Goal: Check status: Check status

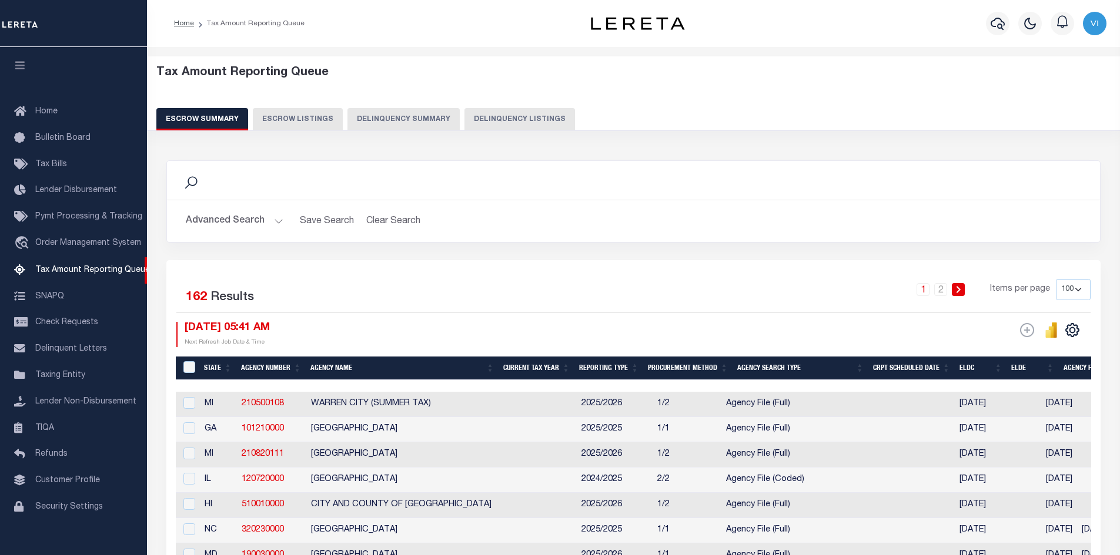
select select "100"
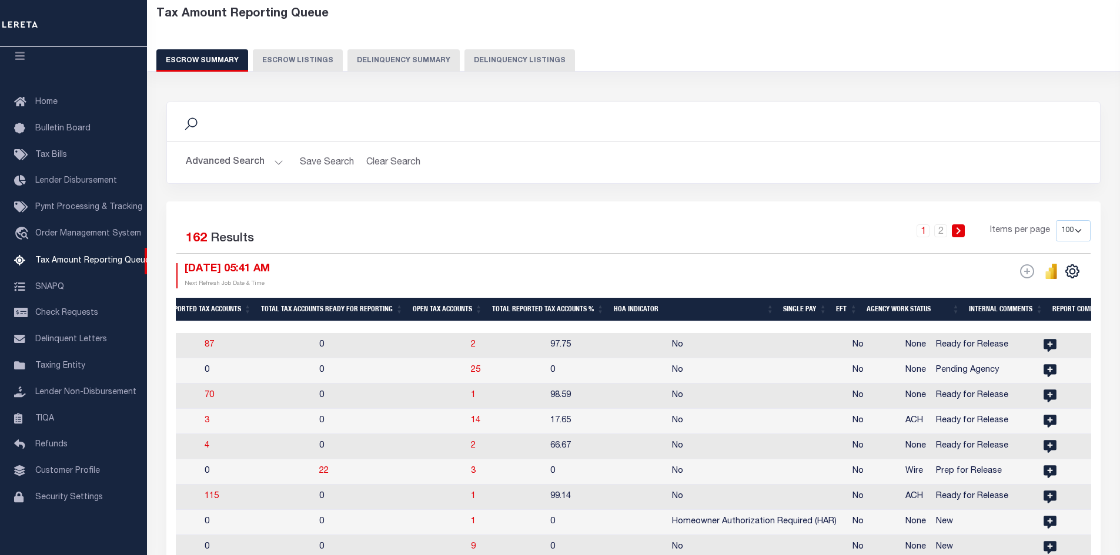
scroll to position [0, 1241]
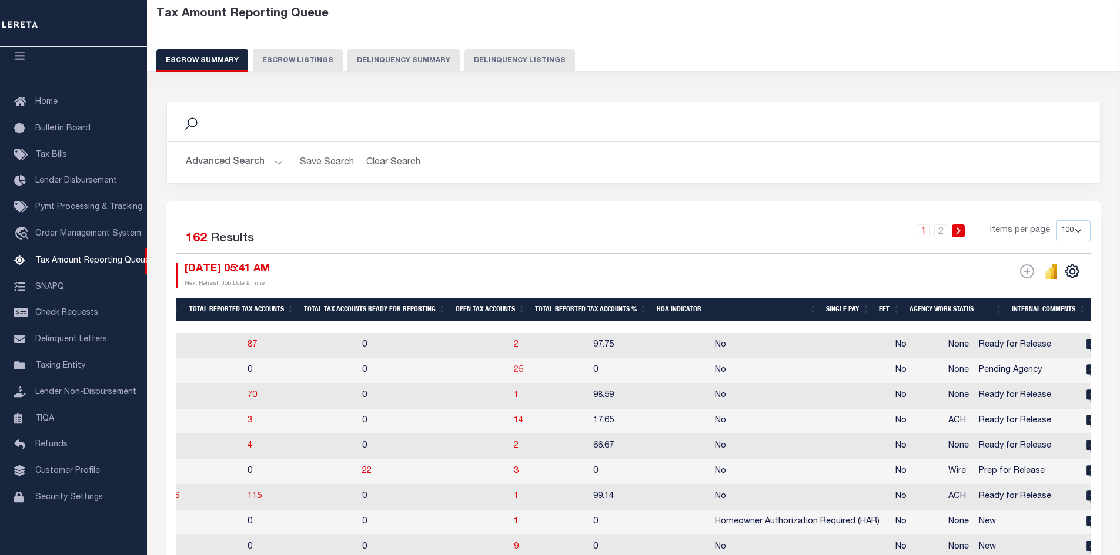
click at [514, 369] on span "25" at bounding box center [518, 370] width 9 height 8
select select "100"
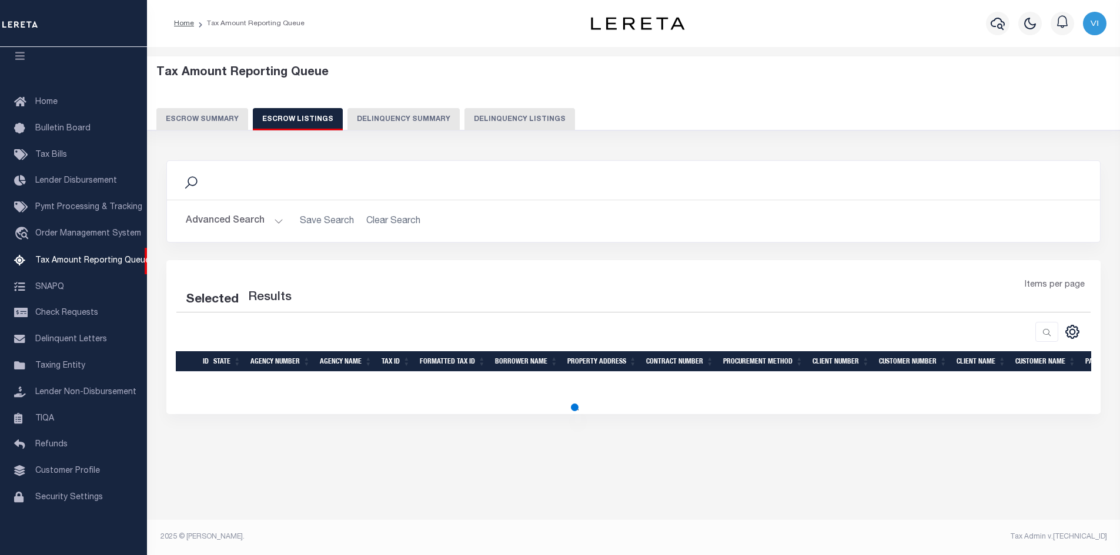
scroll to position [0, 0]
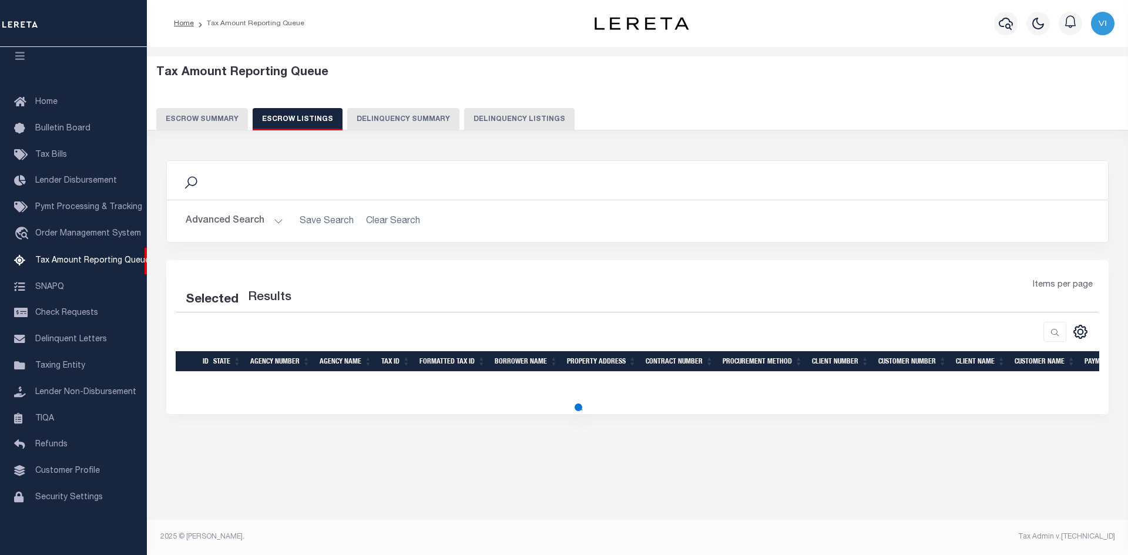
select select "100"
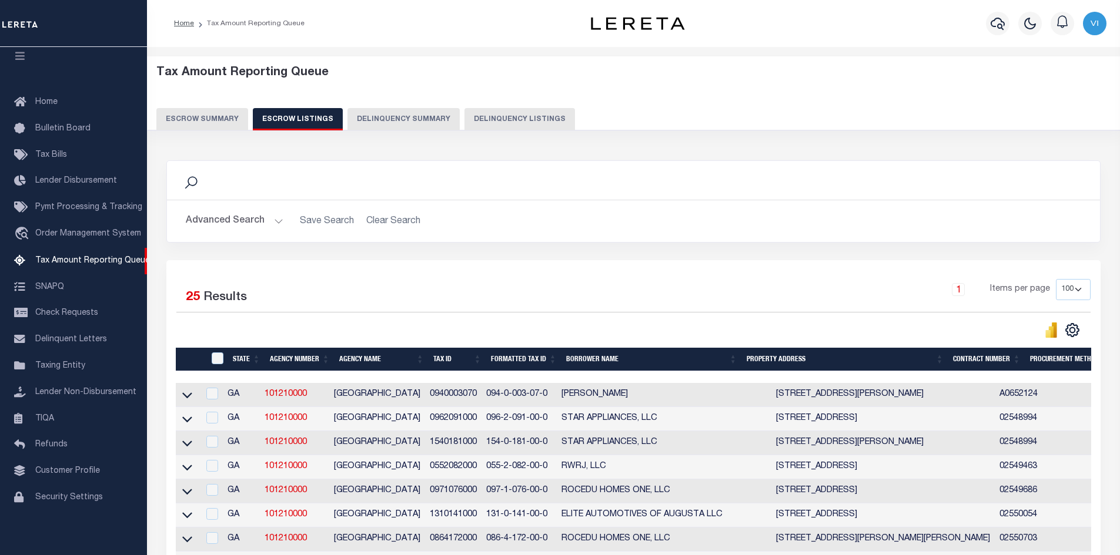
scroll to position [118, 0]
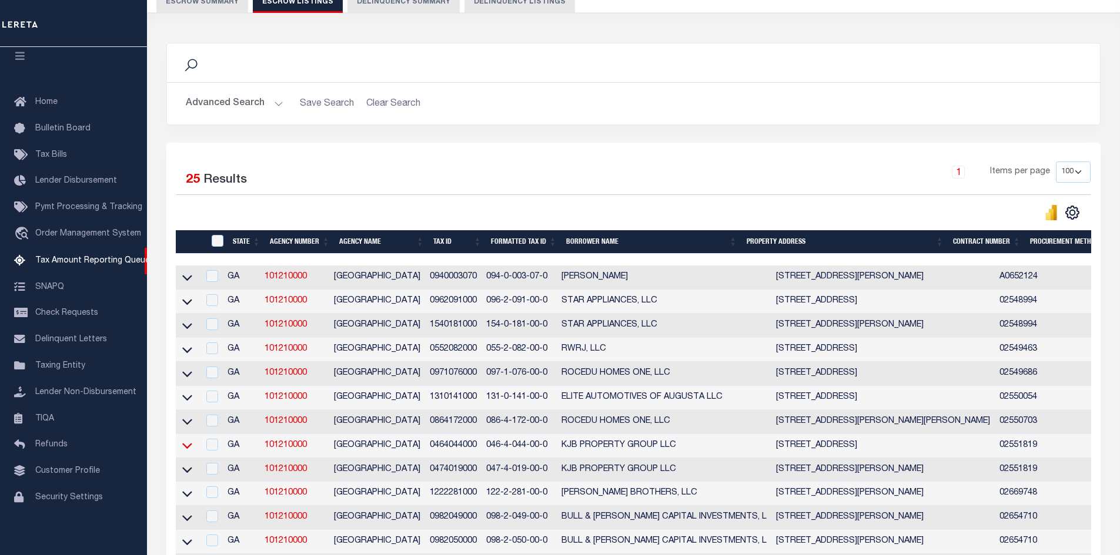
click at [184, 450] on icon at bounding box center [187, 446] width 10 height 12
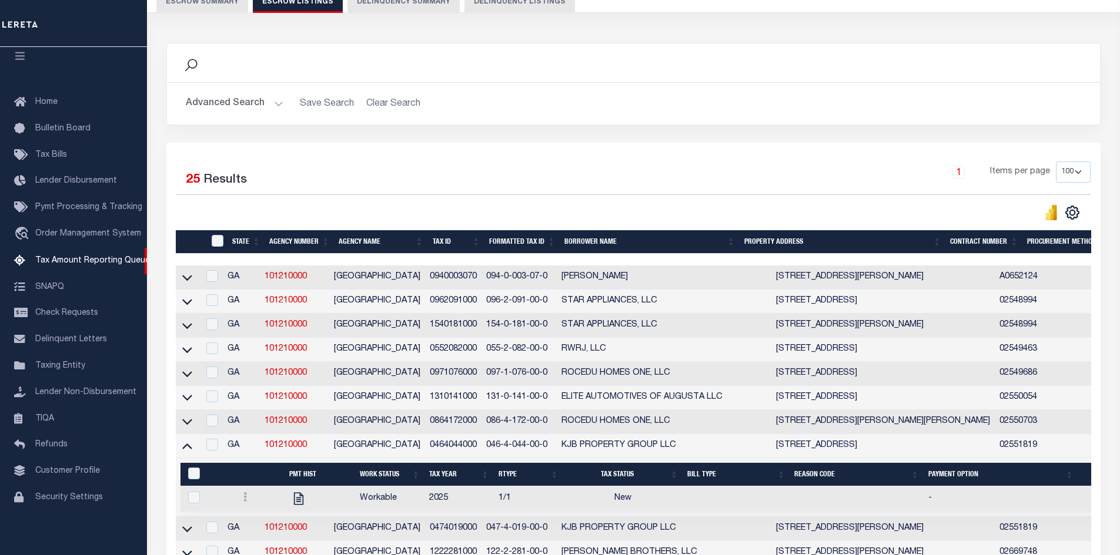
click at [184, 450] on icon at bounding box center [187, 446] width 10 height 12
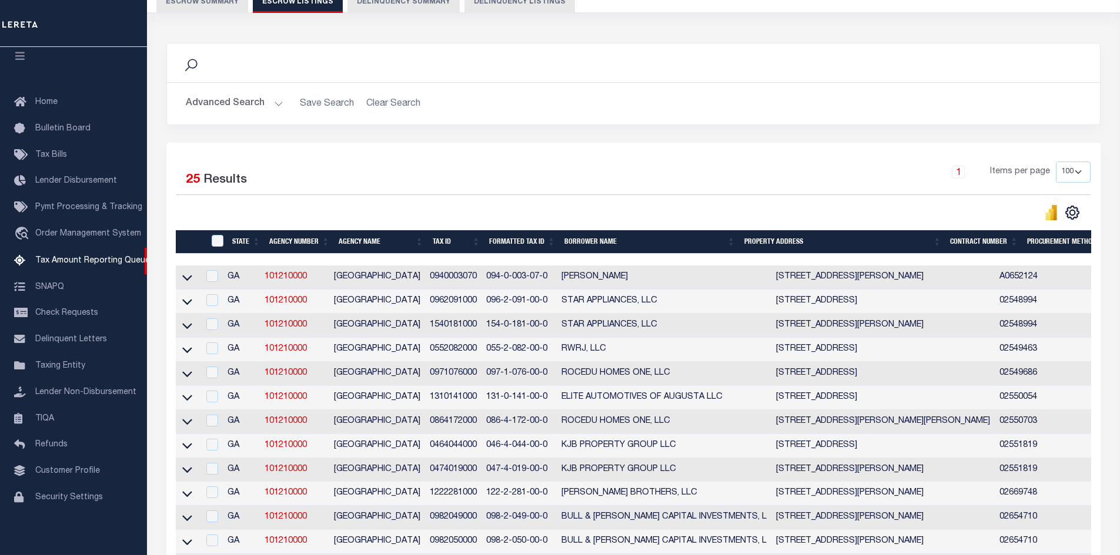
click at [184, 450] on icon at bounding box center [187, 446] width 10 height 12
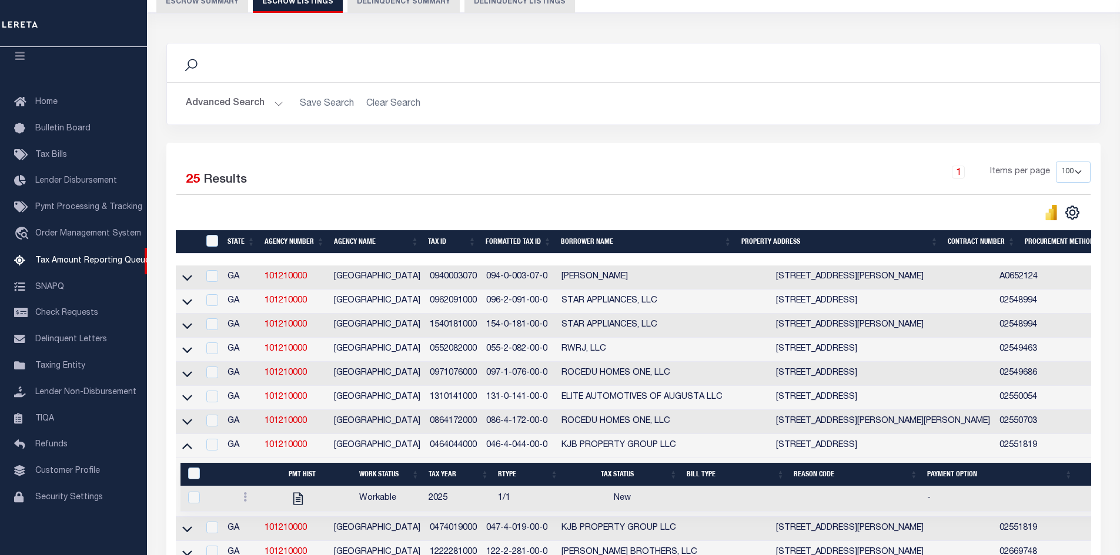
click at [184, 450] on icon at bounding box center [187, 446] width 10 height 12
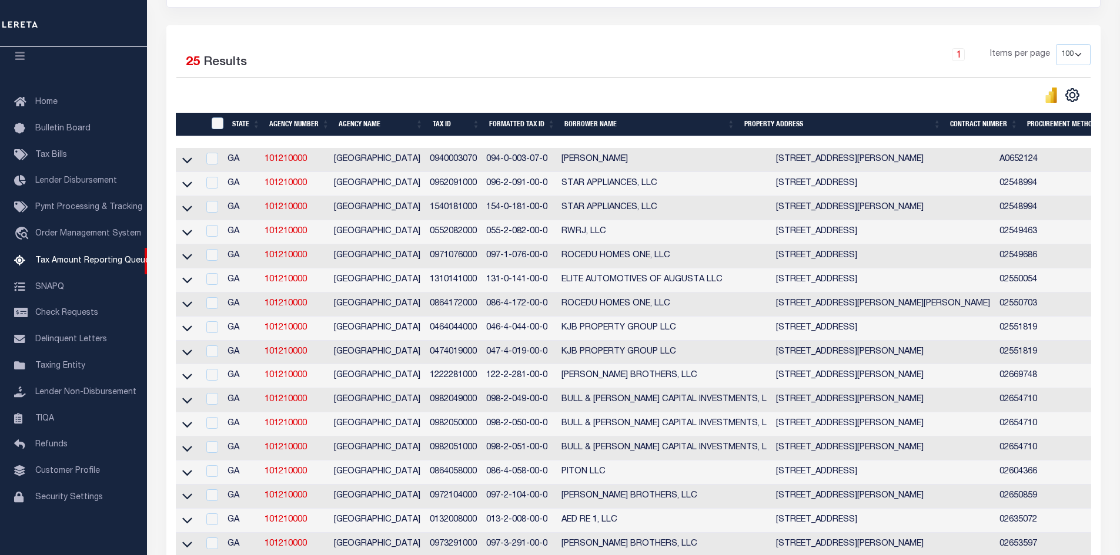
scroll to position [0, 0]
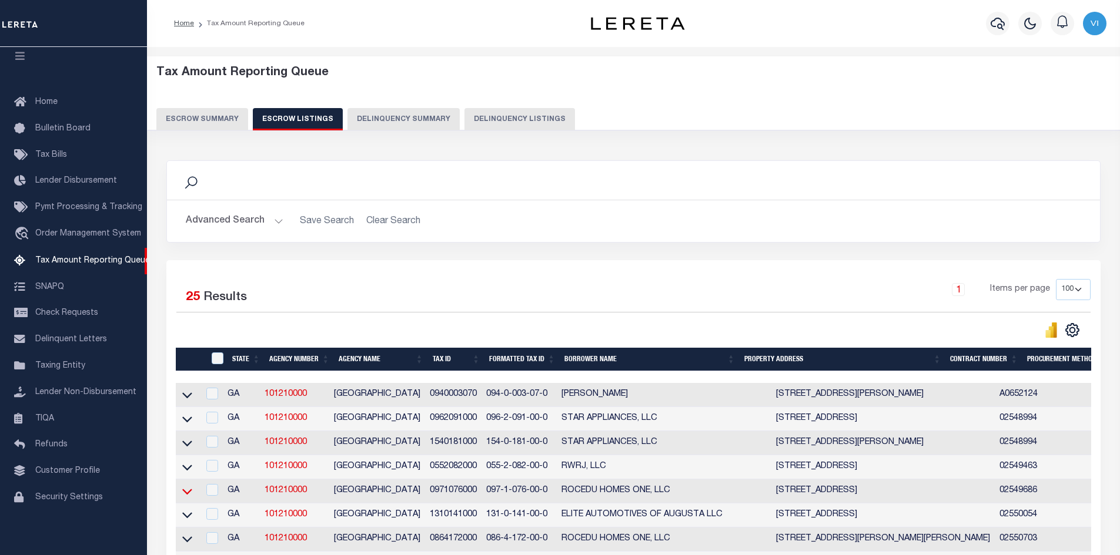
click at [186, 495] on icon at bounding box center [187, 492] width 10 height 6
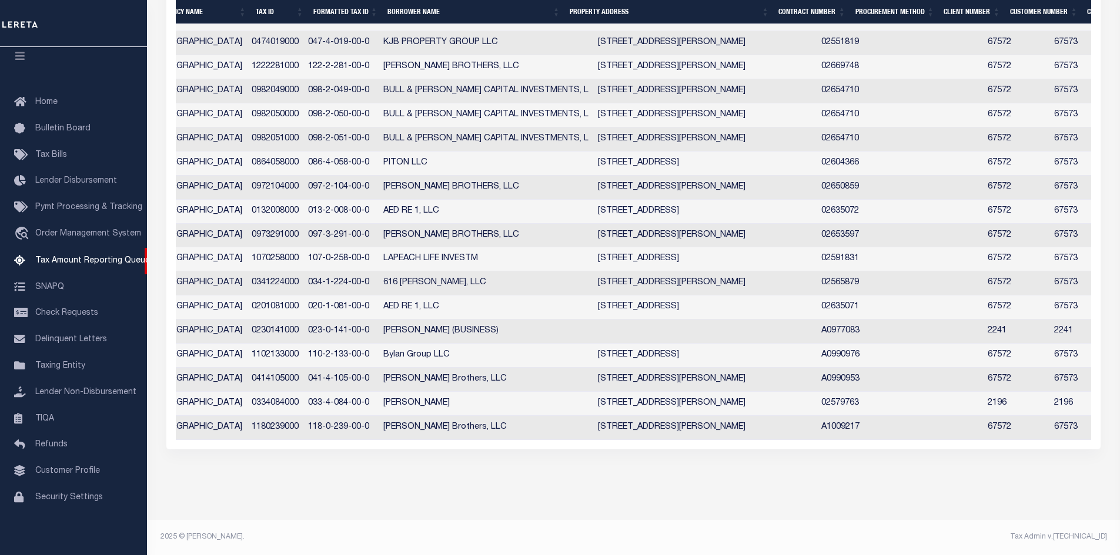
scroll to position [0, 242]
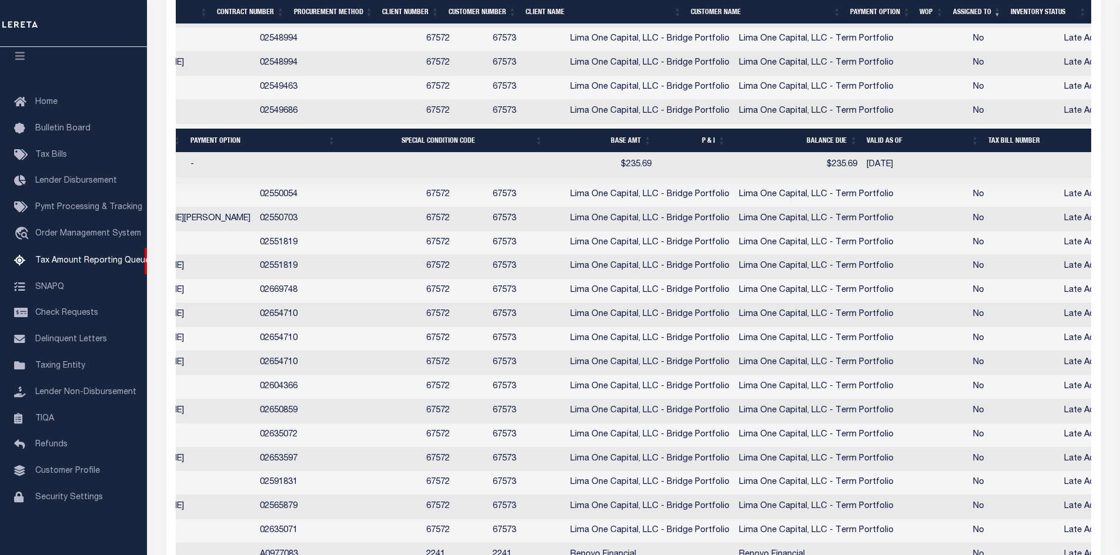
click at [730, 175] on td "$235.69" at bounding box center [796, 165] width 132 height 25
checkbox input "true"
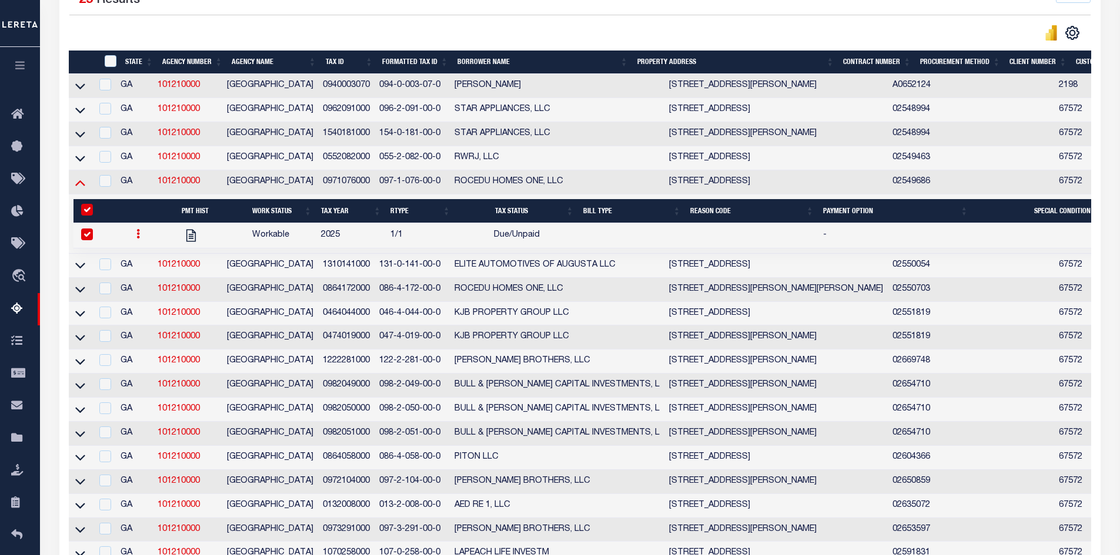
click at [76, 183] on icon at bounding box center [80, 182] width 10 height 12
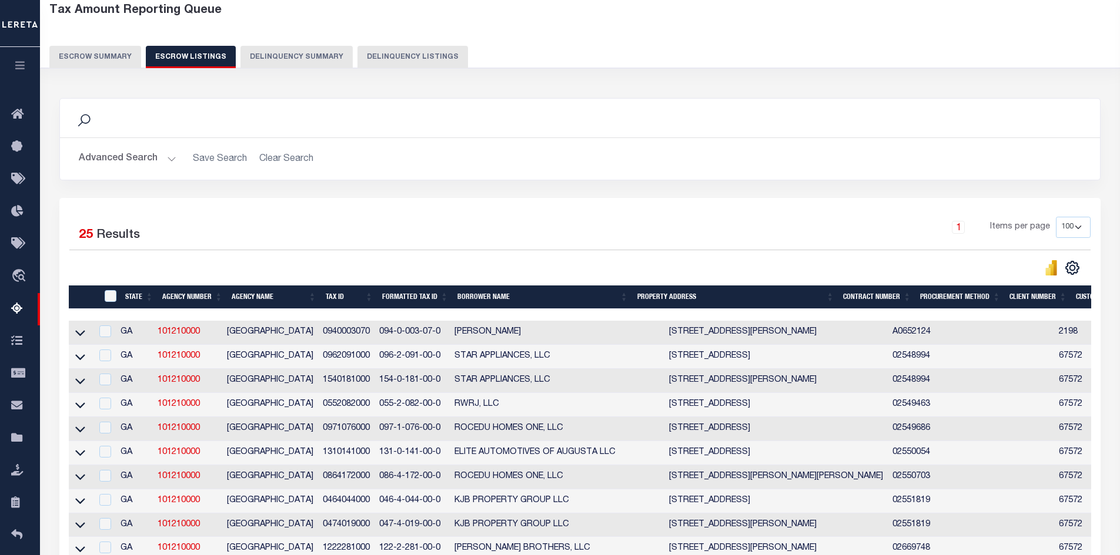
click at [101, 49] on button "Escrow Summary" at bounding box center [95, 57] width 92 height 22
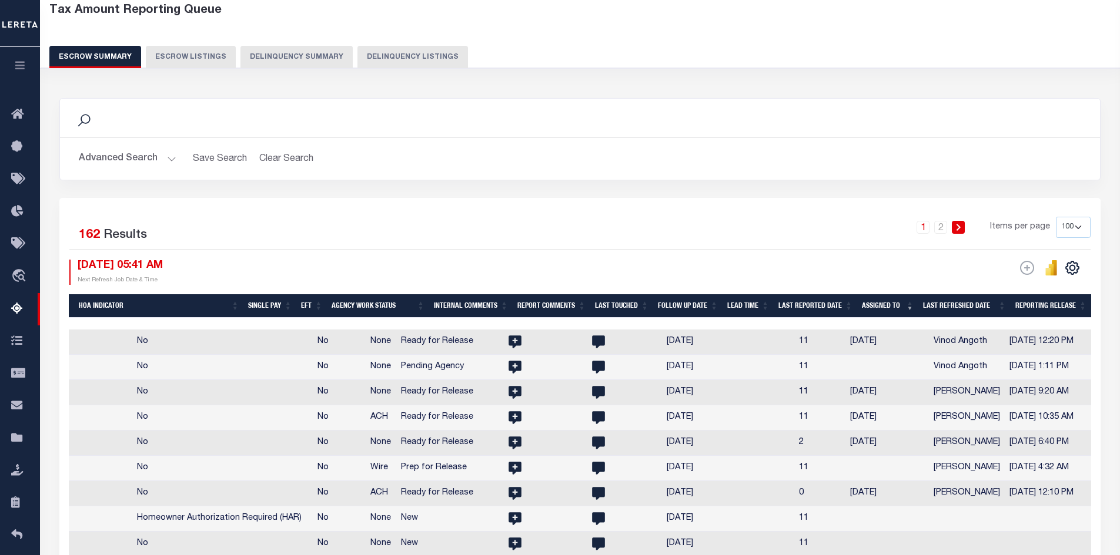
click at [912, 306] on th "Assigned To" at bounding box center [887, 306] width 61 height 24
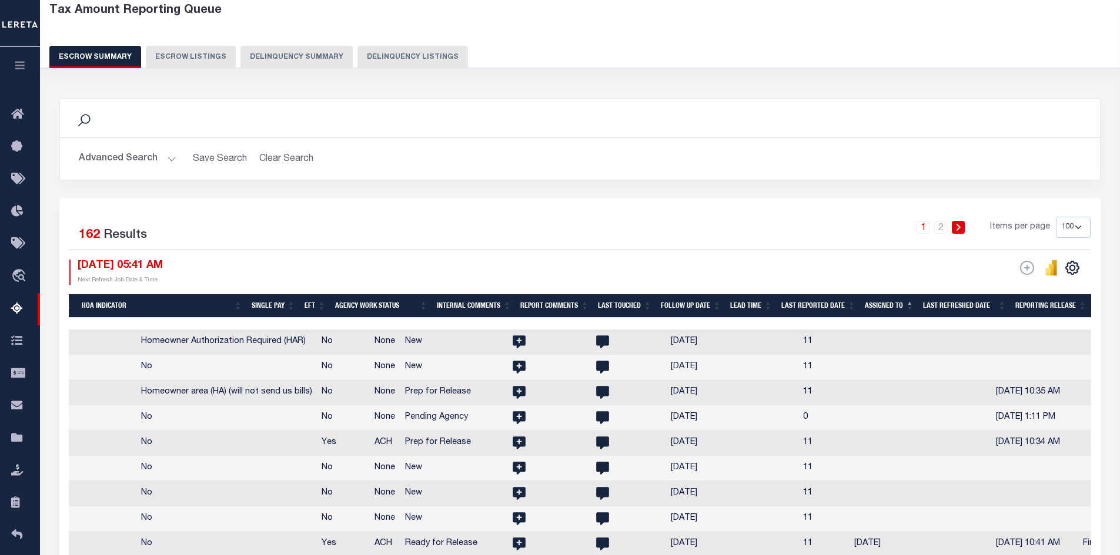
click at [912, 301] on th "Assigned To" at bounding box center [889, 306] width 58 height 24
